Goal: Transaction & Acquisition: Obtain resource

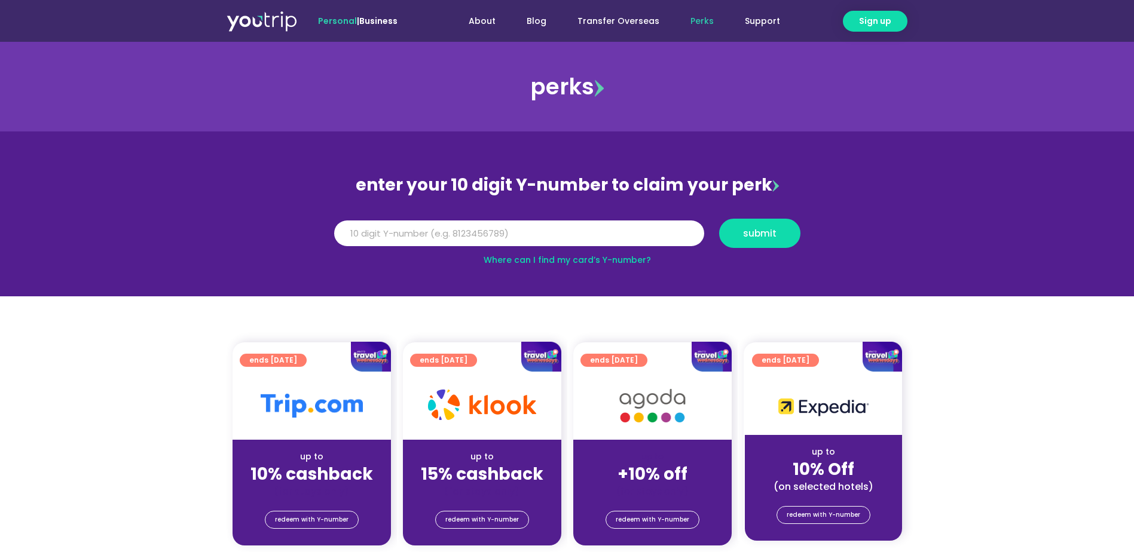
click at [256, 14] on img at bounding box center [262, 21] width 71 height 22
click at [574, 237] on input "Y Number" at bounding box center [519, 234] width 370 height 26
type input "8113744351"
click at [746, 232] on span "submit" at bounding box center [759, 233] width 33 height 9
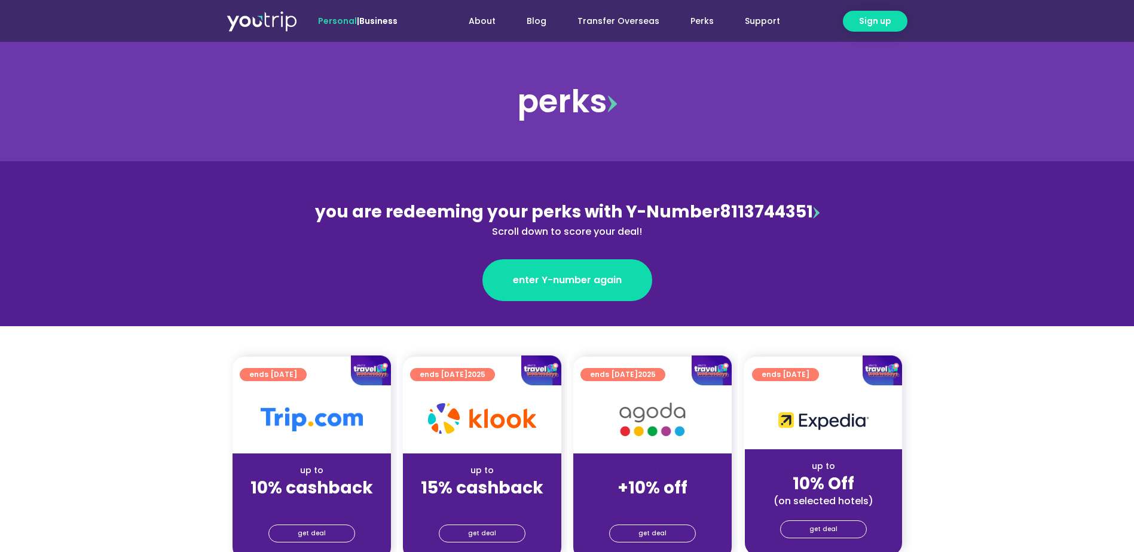
scroll to position [239, 0]
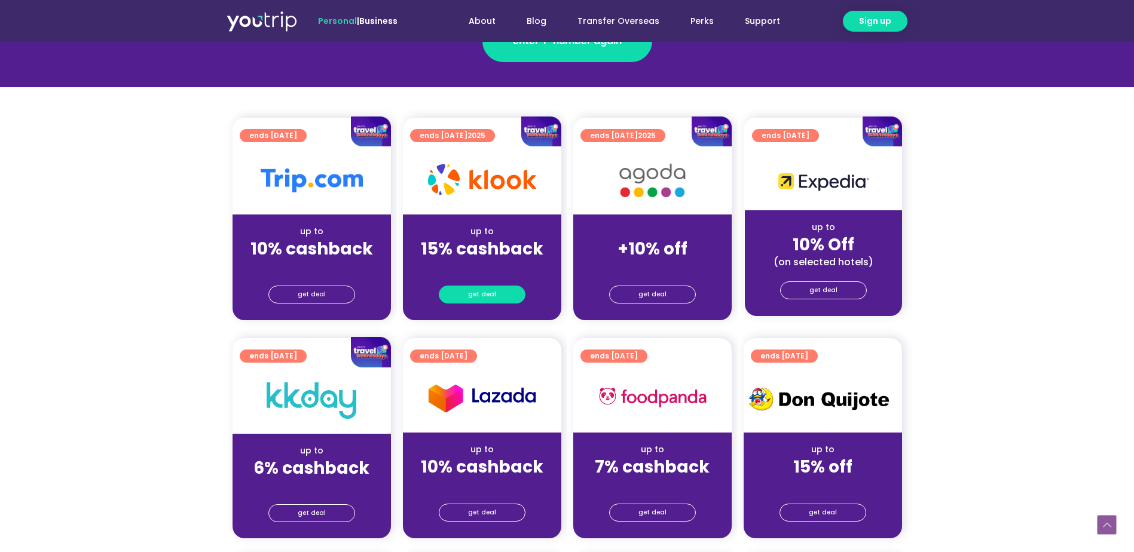
click at [480, 294] on span "get deal" at bounding box center [482, 294] width 28 height 17
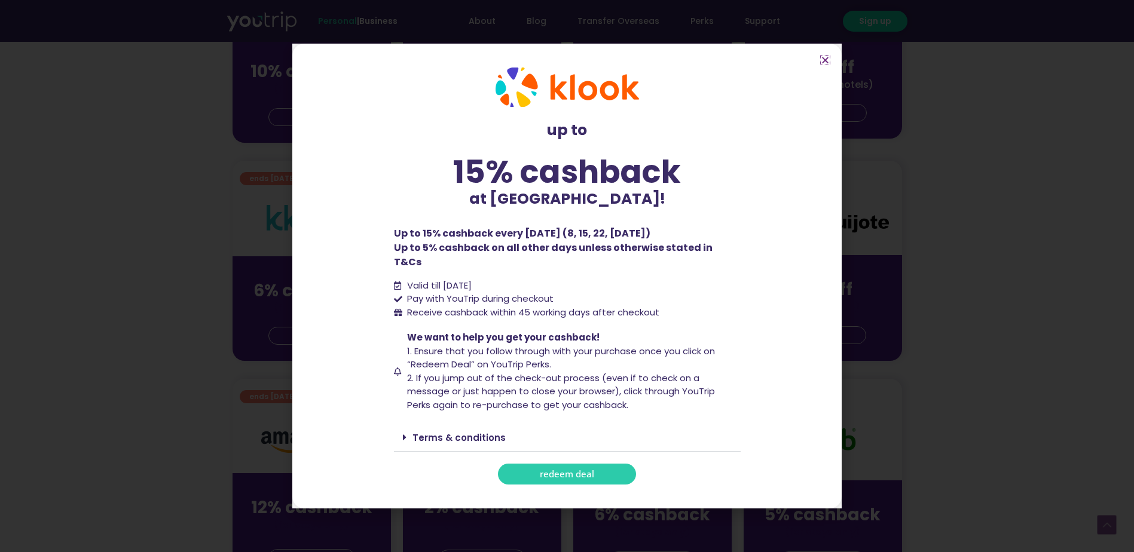
scroll to position [418, 0]
click at [570, 470] on span "redeem deal" at bounding box center [567, 474] width 54 height 9
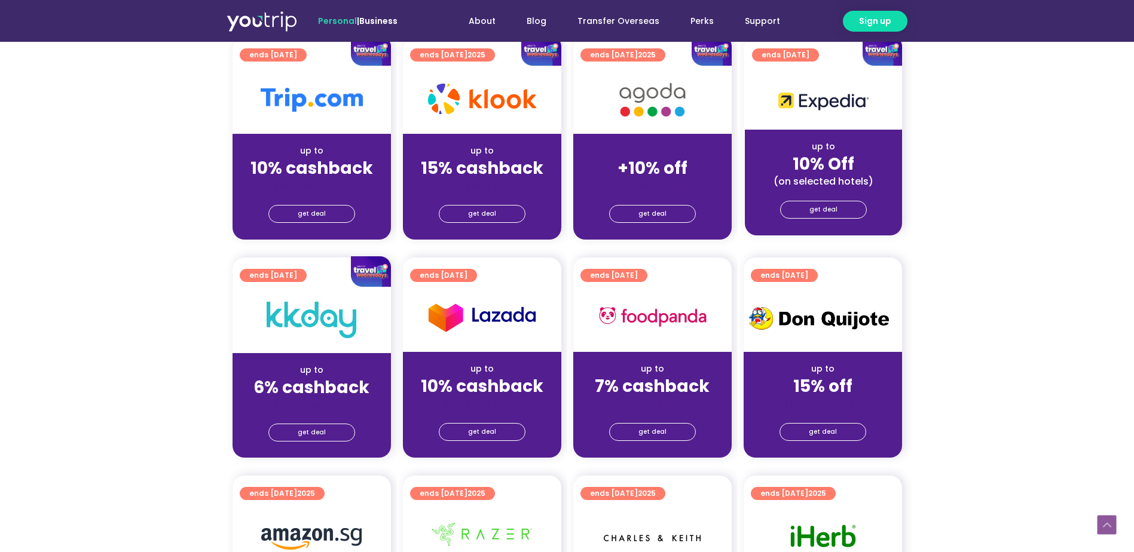
scroll to position [418, 0]
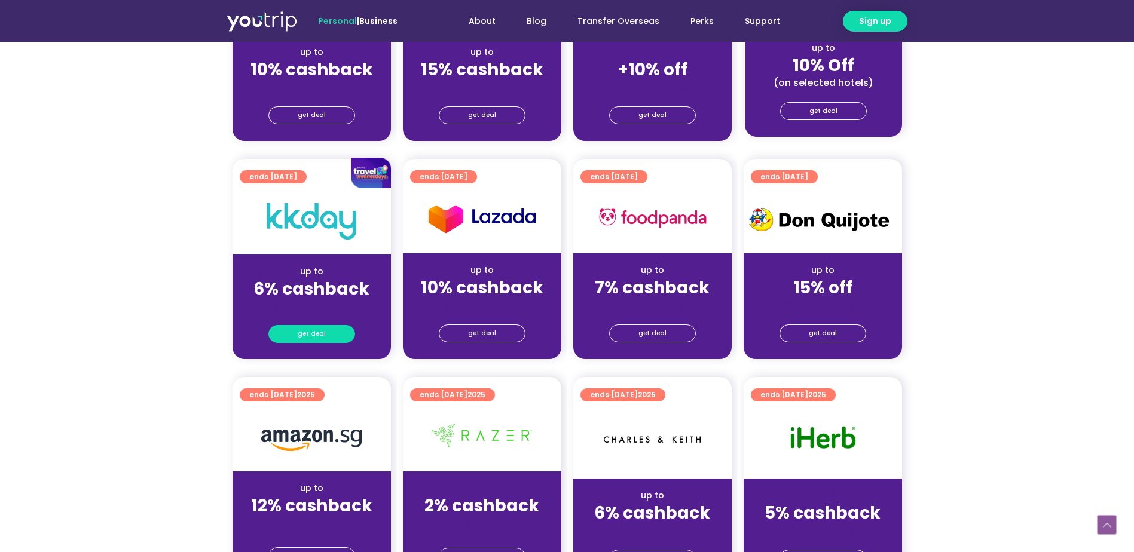
click at [306, 334] on span "get deal" at bounding box center [312, 334] width 28 height 17
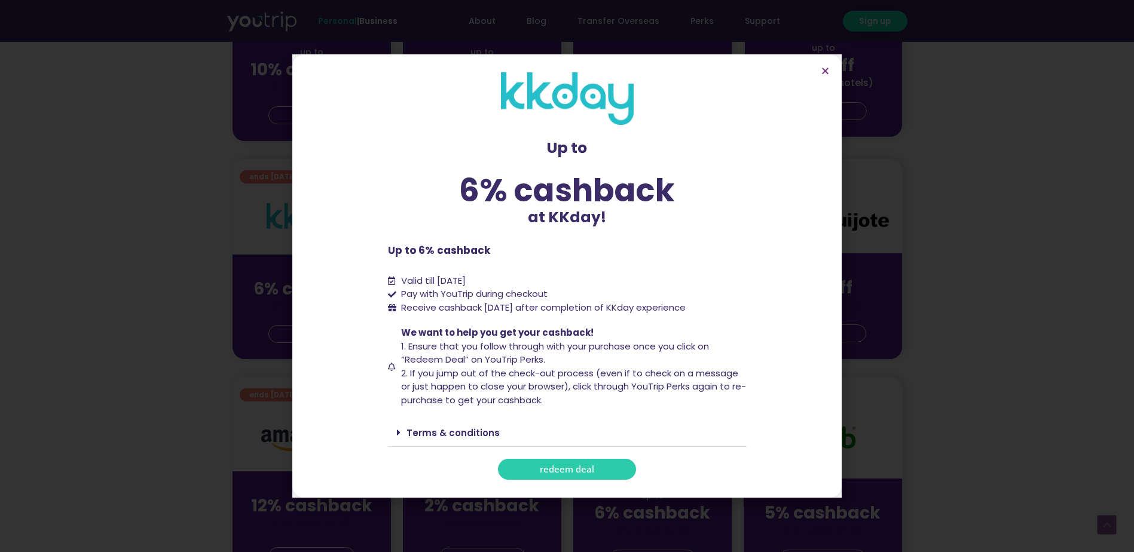
click at [561, 469] on span "redeem deal" at bounding box center [567, 469] width 54 height 9
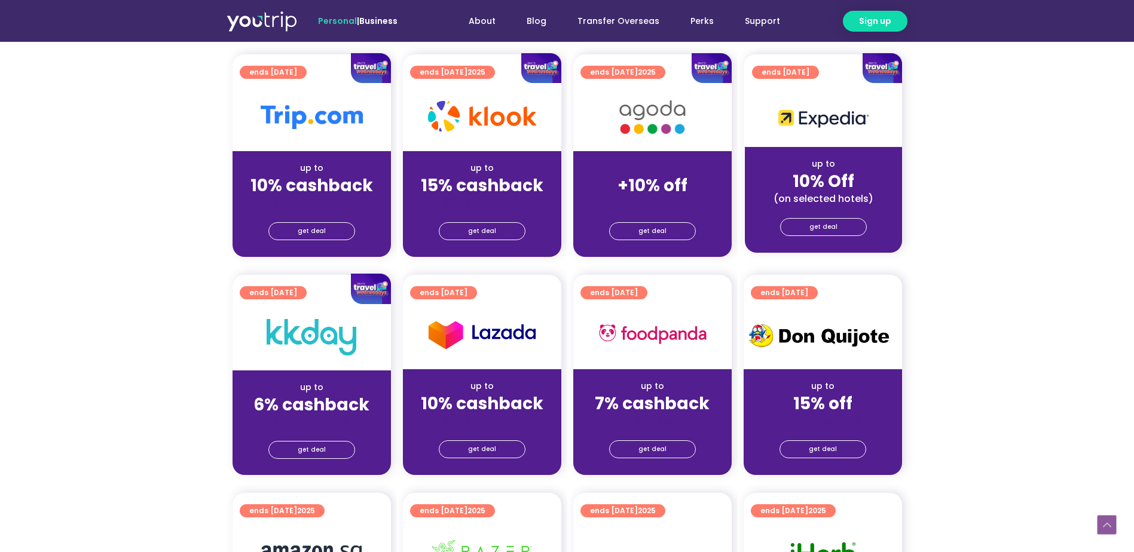
scroll to position [299, 0]
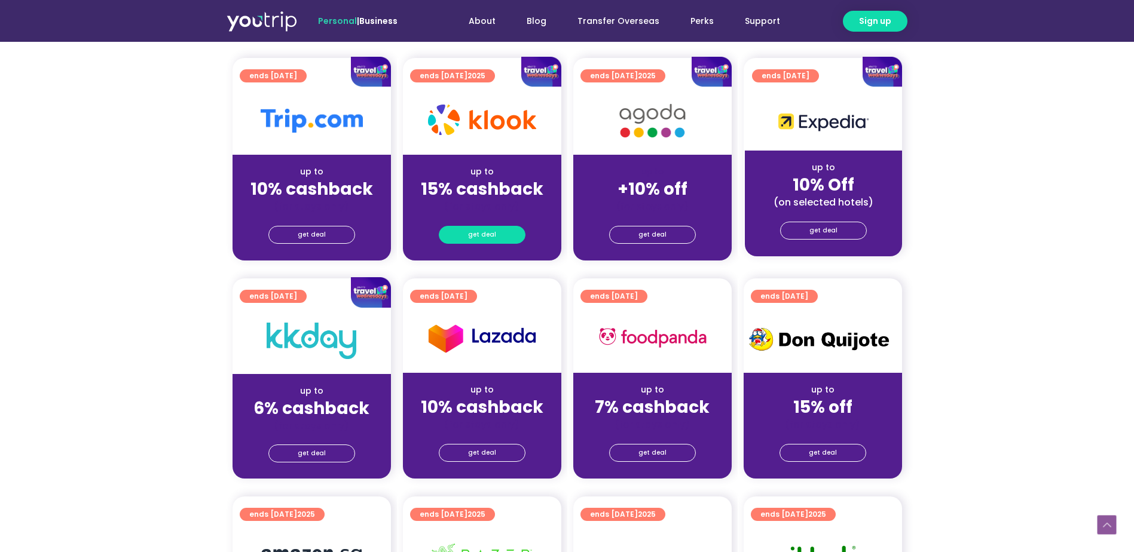
click at [473, 237] on span "get deal" at bounding box center [482, 235] width 28 height 17
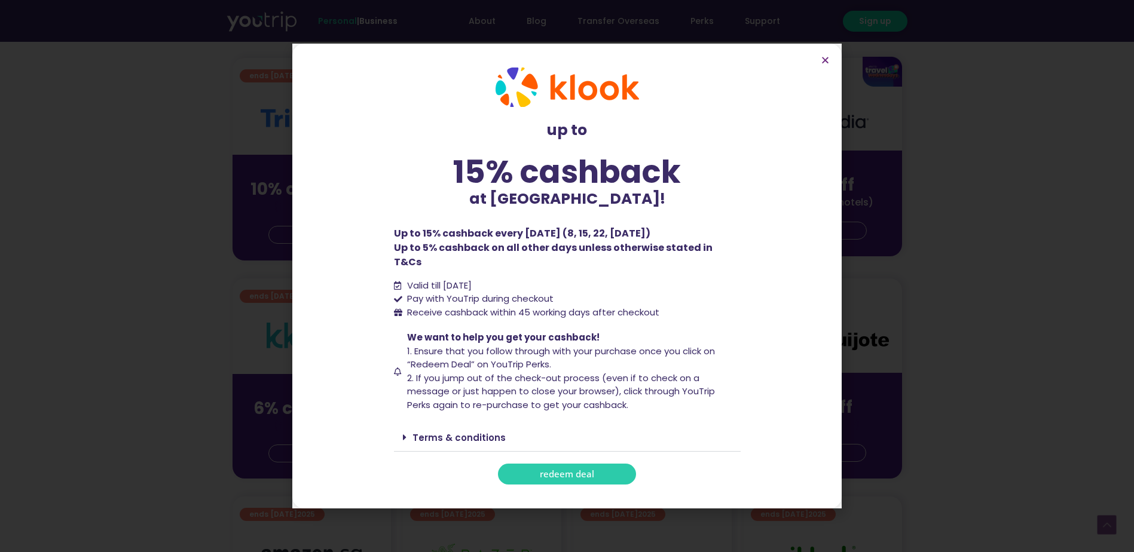
click at [570, 470] on span "redeem deal" at bounding box center [567, 474] width 54 height 9
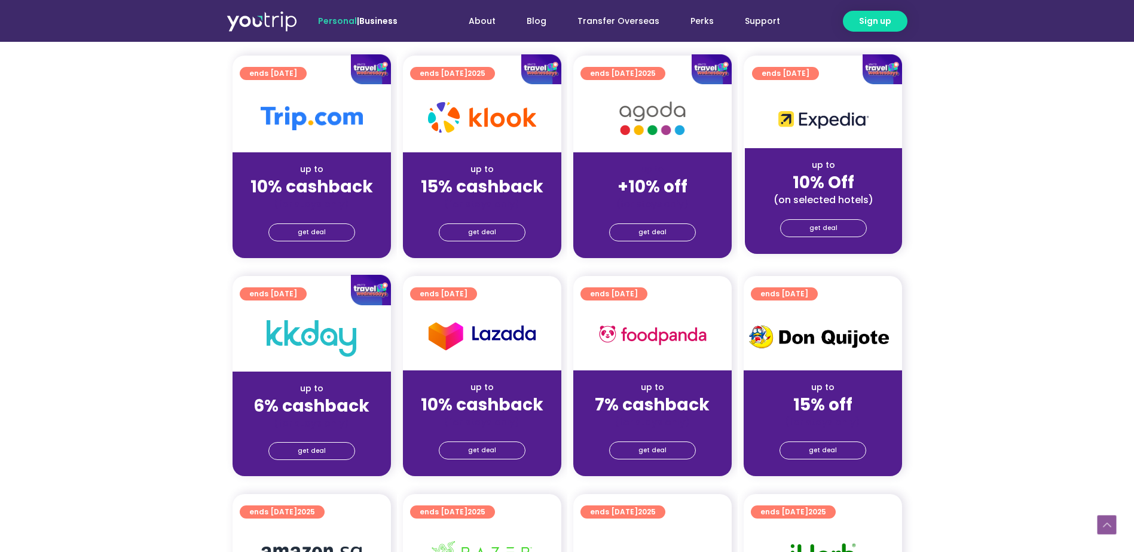
scroll to position [299, 0]
